Goal: Contribute content: Add original content to the website for others to see

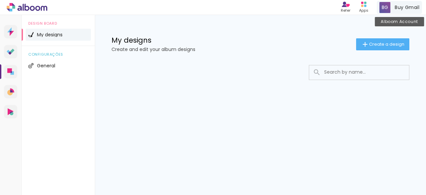
click at [386, 7] on span at bounding box center [384, 7] width 11 height 11
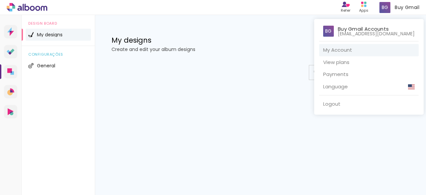
click at [365, 26] on p "Buy Gmail Accounts" at bounding box center [363, 28] width 51 height 5
click at [363, 28] on p "Buy Gmail Accounts" at bounding box center [363, 28] width 51 height 5
click at [356, 49] on link "My Account" at bounding box center [368, 50] width 99 height 12
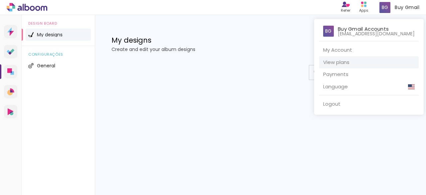
click at [353, 60] on link "View plans" at bounding box center [368, 62] width 99 height 12
click at [260, 39] on div at bounding box center [213, 97] width 426 height 195
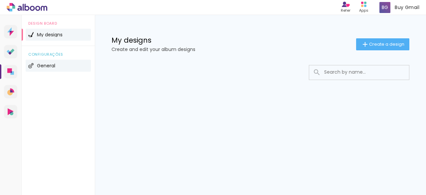
click at [34, 63] on li "General" at bounding box center [58, 66] width 65 height 12
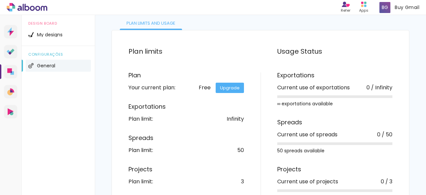
scroll to position [65, 0]
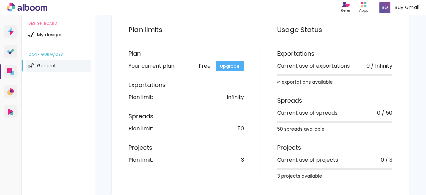
click at [235, 64] on link "Upgrade" at bounding box center [229, 66] width 28 height 10
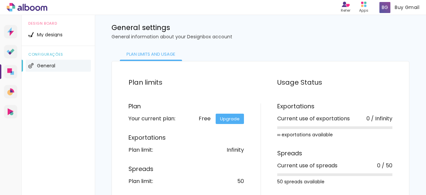
scroll to position [0, 0]
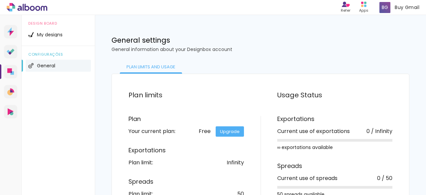
click at [332, 51] on p "General information about your Designbox account" at bounding box center [260, 49] width 298 height 5
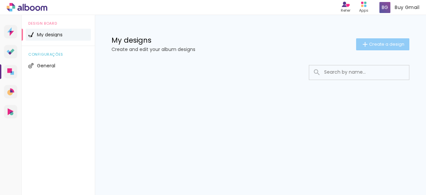
click at [376, 45] on span "Create a design" at bounding box center [386, 44] width 35 height 4
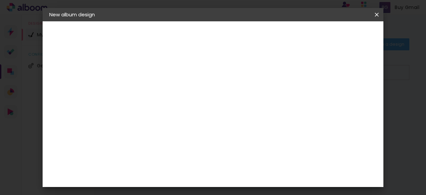
click at [158, 88] on input at bounding box center [158, 89] width 0 height 10
click at [0, 0] on div at bounding box center [0, 0] width 0 height 0
click at [158, 89] on input at bounding box center [158, 89] width 0 height 10
paste input "HOW CAN YOU RECOVER MY BUY GMAIL ACCOUNTS?"
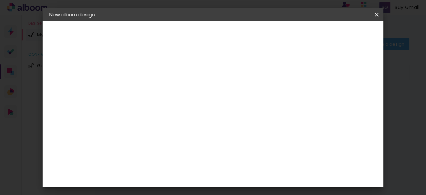
scroll to position [0, 47]
type input "HOW CAN YOU RECOVER MY BUY GMAIL ACCOUNTS?"
type paper-input "HOW CAN YOU RECOVER MY BUY GMAIL ACCOUNTS?"
click at [0, 0] on slot "Next" at bounding box center [0, 0] width 0 height 0
click at [176, 83] on h3 "Album Company" at bounding box center [157, 85] width 37 height 15
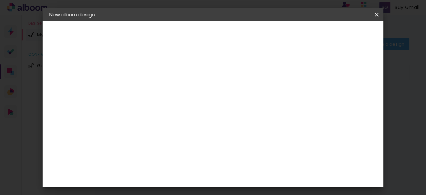
click at [169, 109] on input "text" at bounding box center [154, 113] width 27 height 8
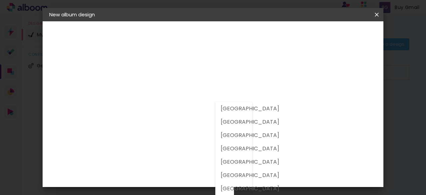
click at [178, 78] on div "Supplier Choose a supplier or continue with free size Previous Next" at bounding box center [183, 49] width 108 height 57
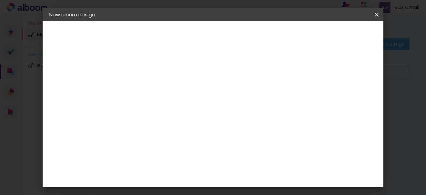
click at [169, 109] on input "text" at bounding box center [154, 113] width 27 height 8
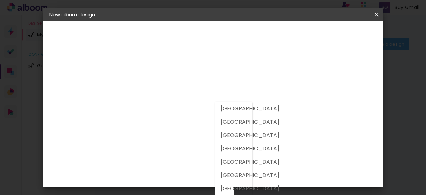
click at [247, 105] on div at bounding box center [233, 148] width 37 height 93
click at [0, 0] on slot "[GEOGRAPHIC_DATA]" at bounding box center [0, 0] width 0 height 0
type input "[GEOGRAPHIC_DATA]"
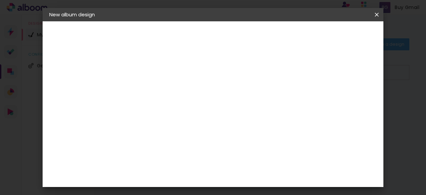
scroll to position [9, 0]
click at [0, 0] on slot "Free Size" at bounding box center [0, 0] width 0 height 0
click at [161, 121] on input at bounding box center [167, 125] width 52 height 8
paste input "Buy Gmail Accounts"
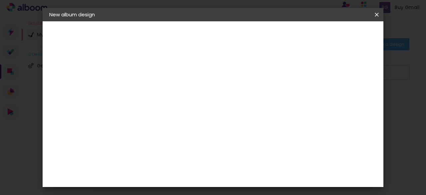
type input "Buy Gmail Accounts"
type paper-input "Buy Gmail Accounts"
click at [0, 0] on slot "Free Size" at bounding box center [0, 0] width 0 height 0
click at [234, 34] on paper-button "Next" at bounding box center [222, 35] width 24 height 11
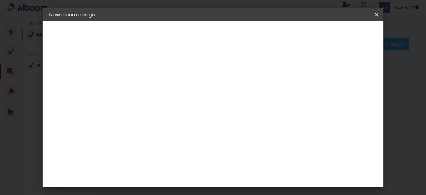
click at [313, 75] on div at bounding box center [310, 76] width 6 height 6
type paper-checkbox "on"
click at [226, 104] on div at bounding box center [198, 86] width 55 height 36
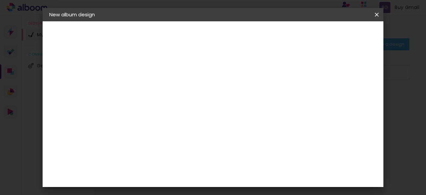
click at [172, 73] on div "mm" at bounding box center [170, 75] width 11 height 5
click at [335, 34] on span "Start design" at bounding box center [320, 37] width 27 height 9
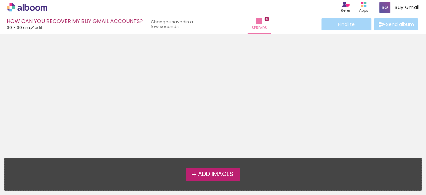
scroll to position [21, 0]
click at [203, 172] on span "Add Images" at bounding box center [215, 174] width 35 height 6
click at [0, 0] on input "file" at bounding box center [0, 0] width 0 height 0
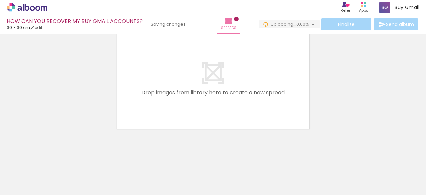
click at [50, 163] on paper-icon-button at bounding box center [46, 159] width 8 height 8
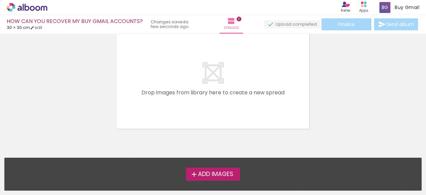
click at [214, 173] on span "Add Images" at bounding box center [215, 174] width 35 height 6
click at [0, 0] on input "file" at bounding box center [0, 0] width 0 height 0
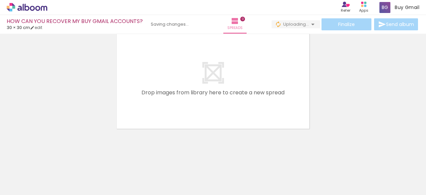
click at [0, 0] on span "0,00%" at bounding box center [0, 0] width 0 height 0
click at [40, 26] on link "edit" at bounding box center [36, 28] width 12 height 6
type input "30"
type input "60"
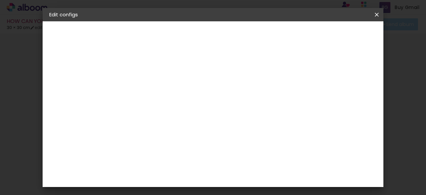
click at [235, 34] on span "Save configs" at bounding box center [226, 37] width 17 height 9
click at [235, 33] on span "Save configs" at bounding box center [226, 37] width 17 height 9
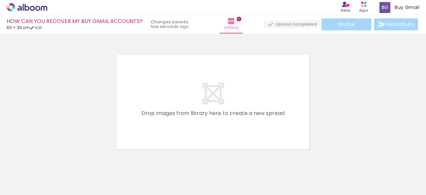
click at [395, 23] on div "Finalize Send album" at bounding box center [341, 24] width 155 height 12
click at [211, 96] on quentale-layouter at bounding box center [213, 102] width 196 height 98
click at [28, 184] on span "Add Images" at bounding box center [21, 185] width 14 height 7
click at [0, 0] on input "file" at bounding box center [0, 0] width 0 height 0
click at [25, 186] on paper-button "Add Images" at bounding box center [17, 191] width 26 height 11
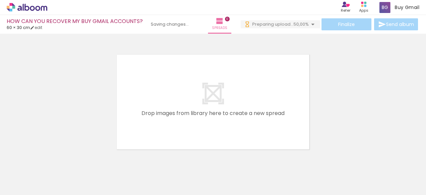
click at [0, 0] on input "file" at bounding box center [0, 0] width 0 height 0
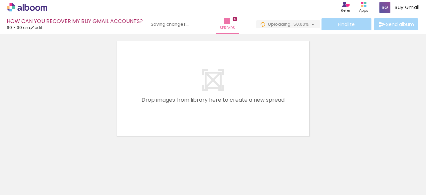
scroll to position [21, 0]
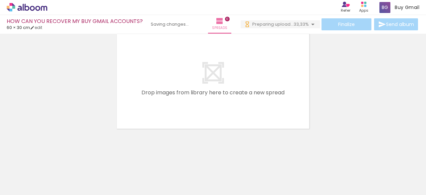
click at [26, 187] on span "Add Images" at bounding box center [21, 190] width 14 height 7
click at [0, 0] on input "file" at bounding box center [0, 0] width 0 height 0
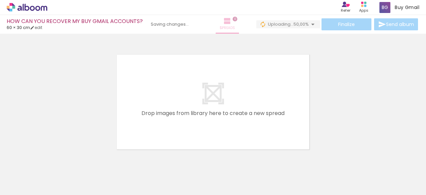
click at [227, 22] on iron-icon at bounding box center [227, 21] width 8 height 8
click at [224, 27] on span "Spreads" at bounding box center [226, 28] width 15 height 6
click at [305, 20] on div "Finalize Send album" at bounding box center [337, 24] width 163 height 12
click at [390, 26] on div "Finalize Send album" at bounding box center [337, 24] width 163 height 12
click at [285, 24] on quentale-upload-monitor at bounding box center [292, 24] width 56 height 8
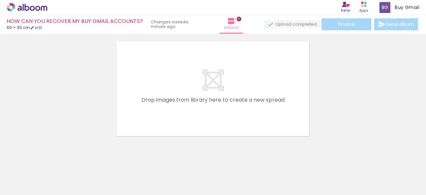
scroll to position [21, 0]
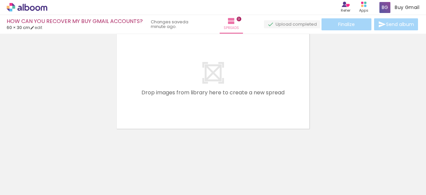
click at [293, 24] on quentale-upload-monitor at bounding box center [292, 24] width 56 height 8
click at [219, 89] on quentale-layouter at bounding box center [213, 81] width 196 height 98
click at [30, 182] on paper-button "Add Images" at bounding box center [17, 185] width 26 height 11
click at [0, 0] on input "file" at bounding box center [0, 0] width 0 height 0
click at [28, 189] on span "Add Images" at bounding box center [21, 190] width 14 height 7
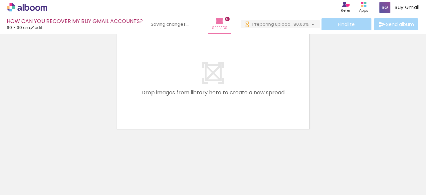
click at [0, 0] on input "file" at bounding box center [0, 0] width 0 height 0
click at [27, 187] on span "Add Images" at bounding box center [21, 190] width 14 height 7
click at [0, 0] on input "file" at bounding box center [0, 0] width 0 height 0
click at [379, 25] on div "Finalize Send album" at bounding box center [338, 24] width 162 height 12
click at [227, 22] on iron-icon at bounding box center [228, 21] width 8 height 8
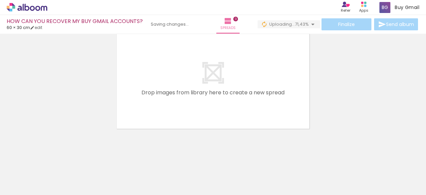
click at [391, 21] on div "Finalize Send album" at bounding box center [338, 24] width 162 height 12
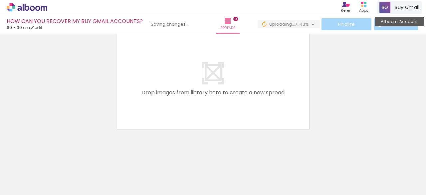
click at [386, 8] on span at bounding box center [384, 7] width 11 height 11
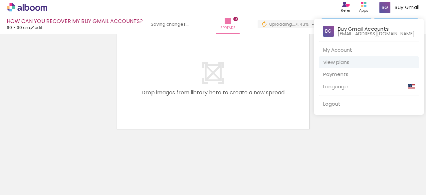
click at [360, 60] on link "View plans" at bounding box center [368, 62] width 99 height 12
